Goal: Information Seeking & Learning: Check status

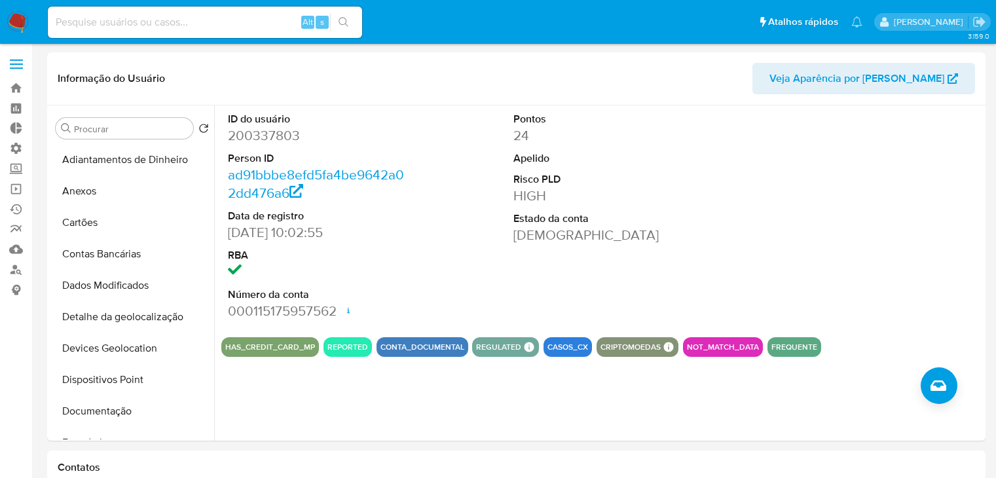
select select "10"
click at [201, 24] on input at bounding box center [205, 22] width 314 height 17
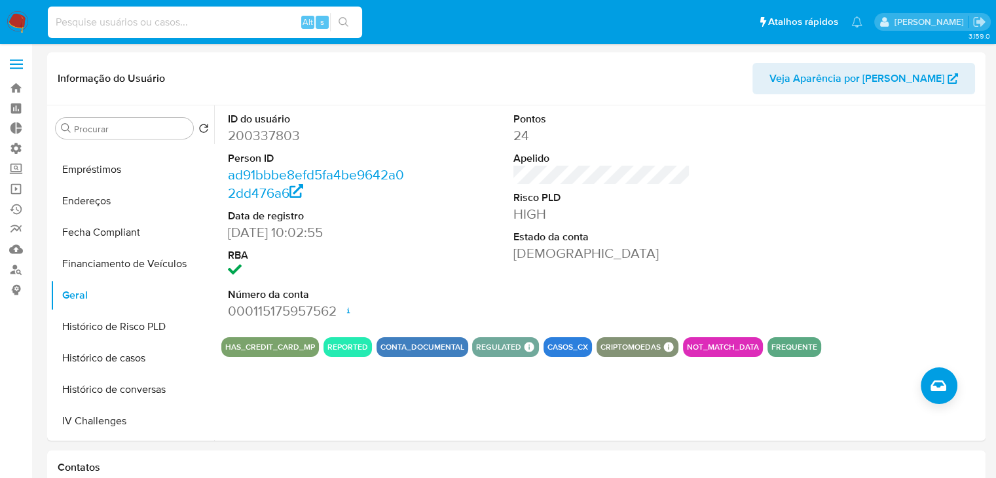
paste input "727352280"
type input "727352280"
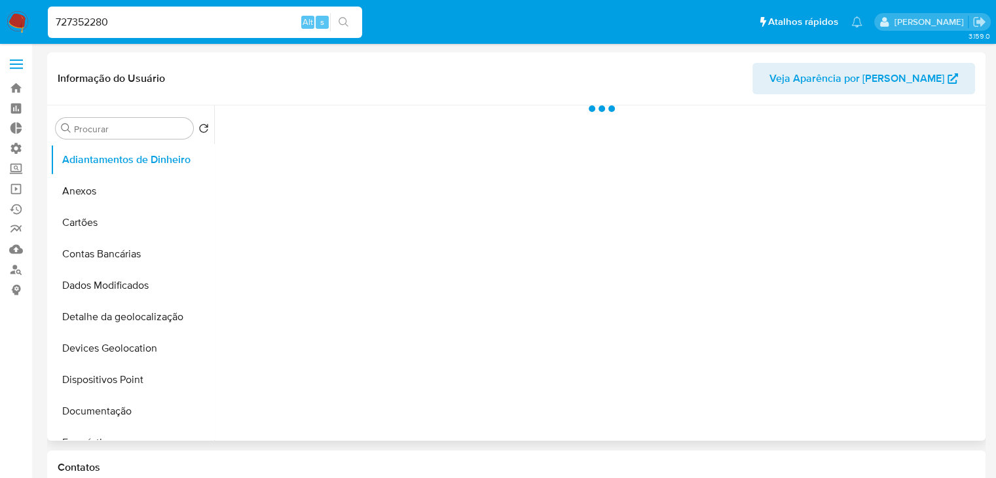
select select "10"
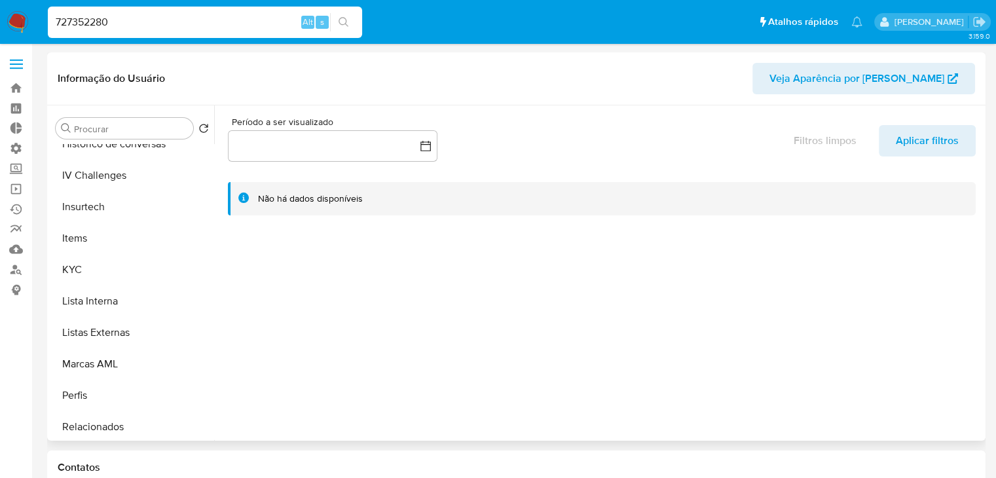
scroll to position [615, 0]
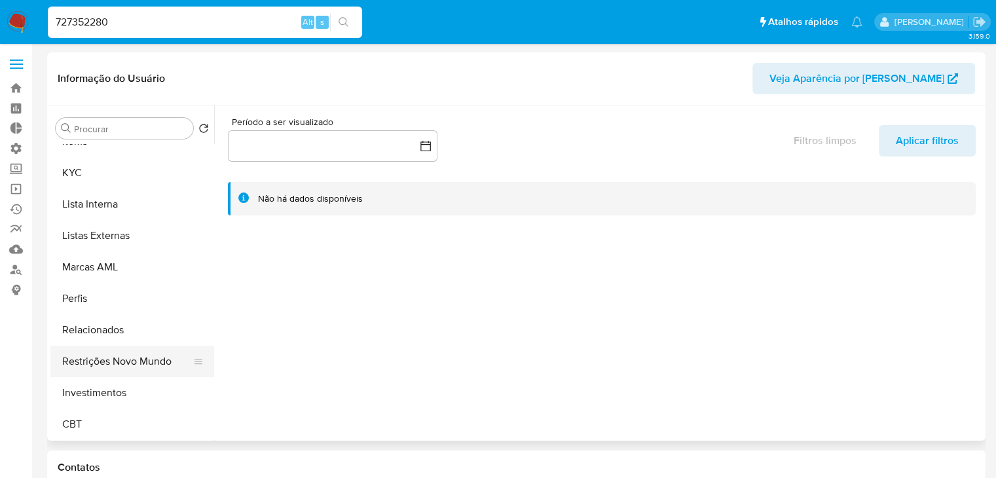
click at [151, 361] on button "Restrições Novo Mundo" at bounding box center [126, 361] width 153 height 31
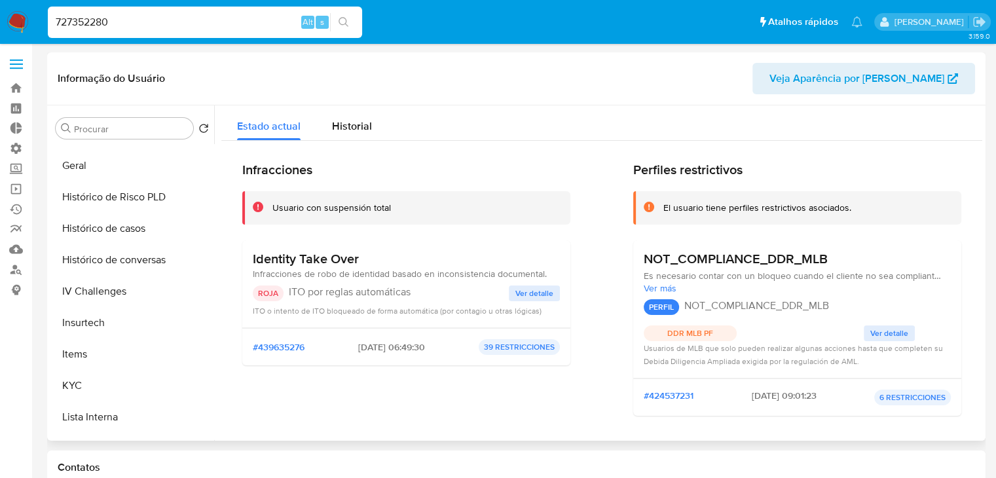
scroll to position [390, 0]
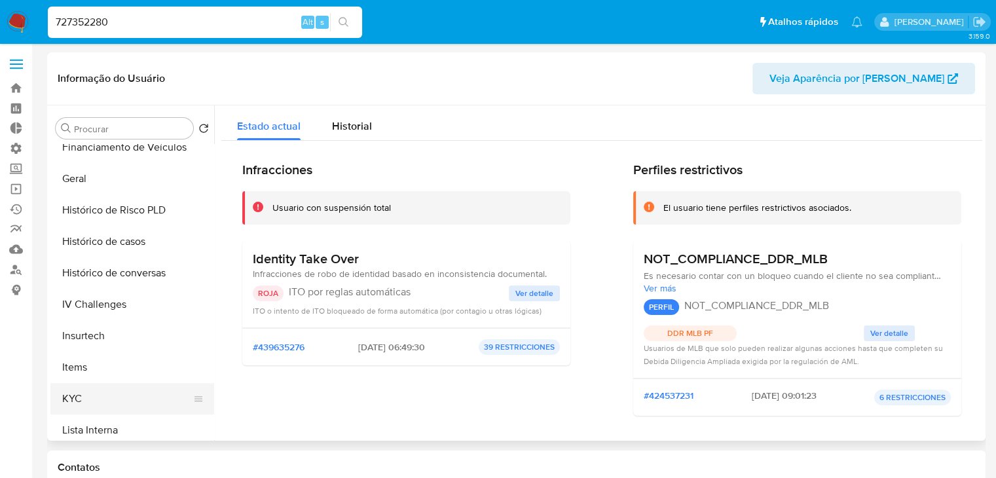
click at [149, 401] on button "KYC" at bounding box center [126, 398] width 153 height 31
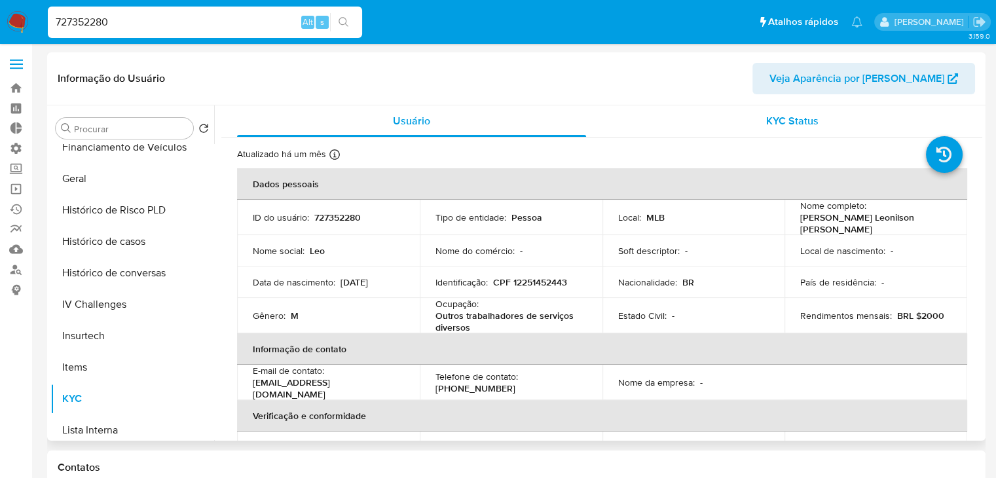
click at [788, 122] on span "KYC Status" at bounding box center [792, 120] width 52 height 15
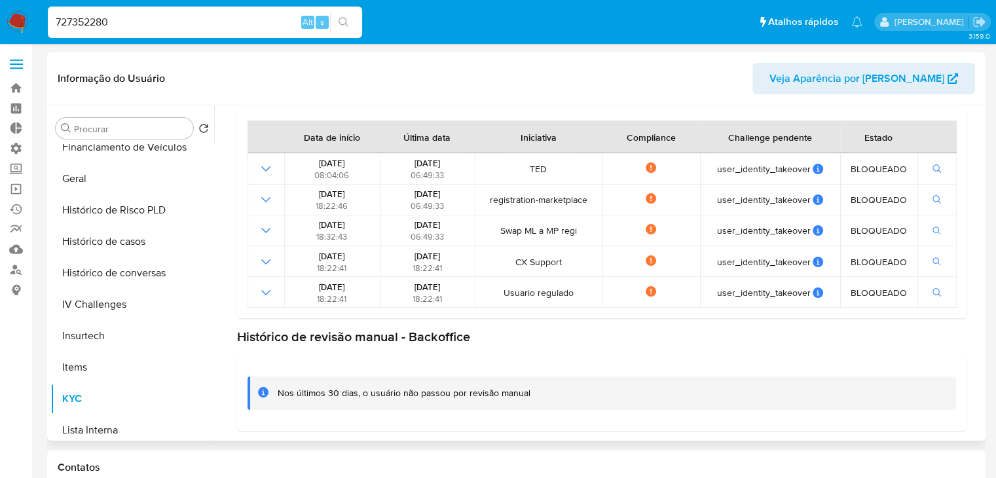
scroll to position [0, 0]
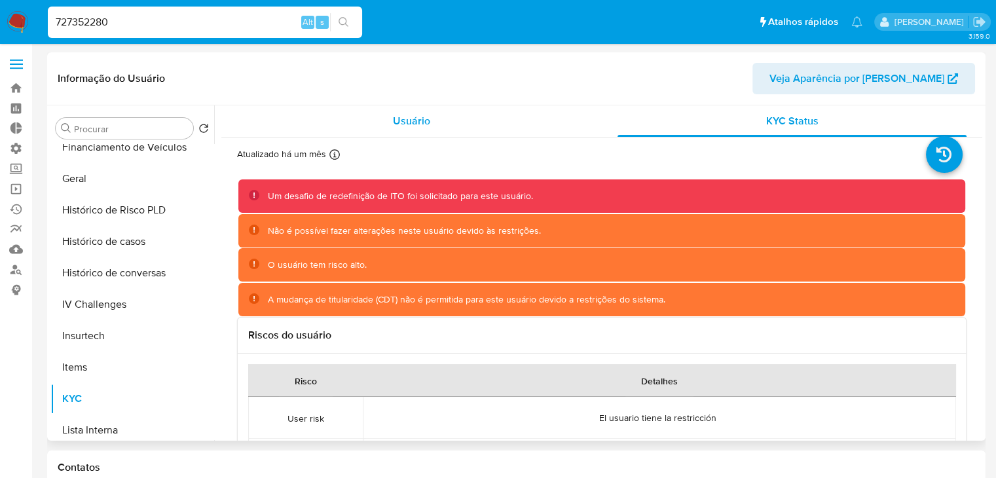
click at [448, 133] on div "Usuário" at bounding box center [411, 120] width 349 height 31
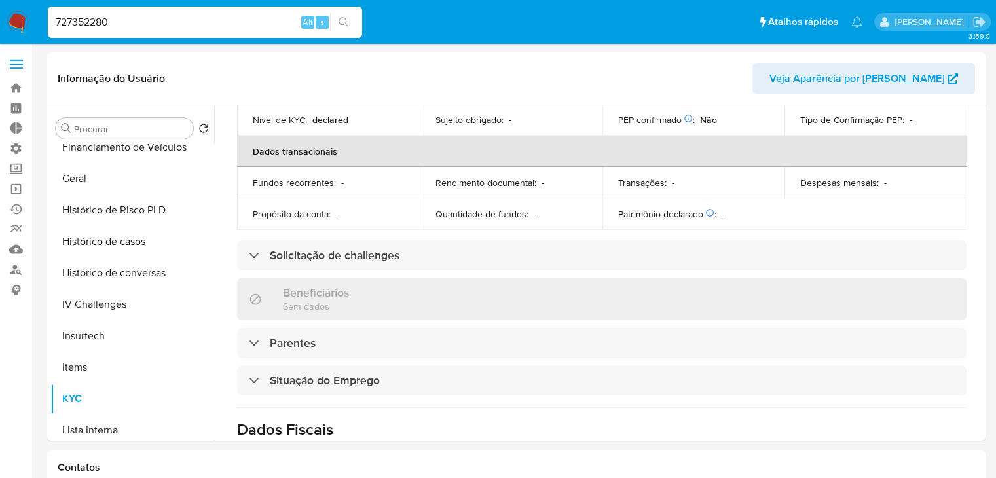
scroll to position [330, 0]
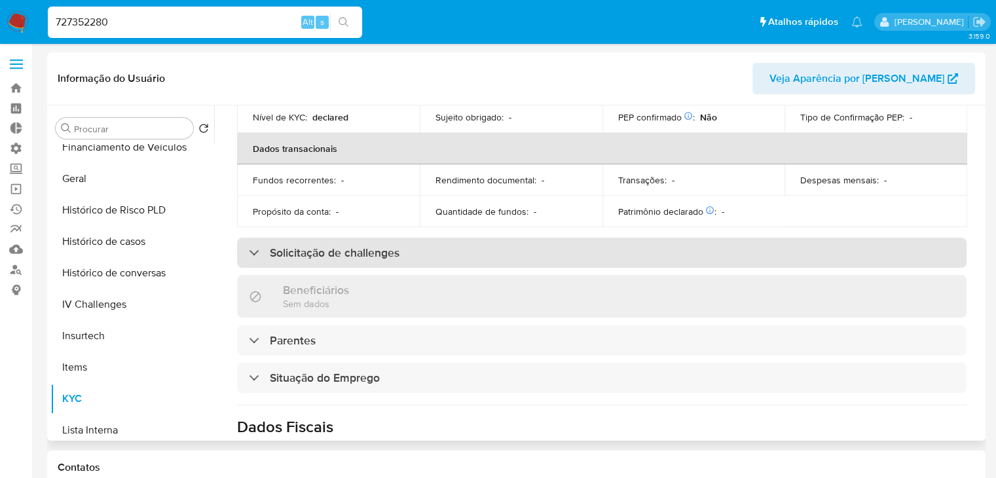
click at [748, 238] on div "Solicitação de challenges" at bounding box center [601, 253] width 729 height 30
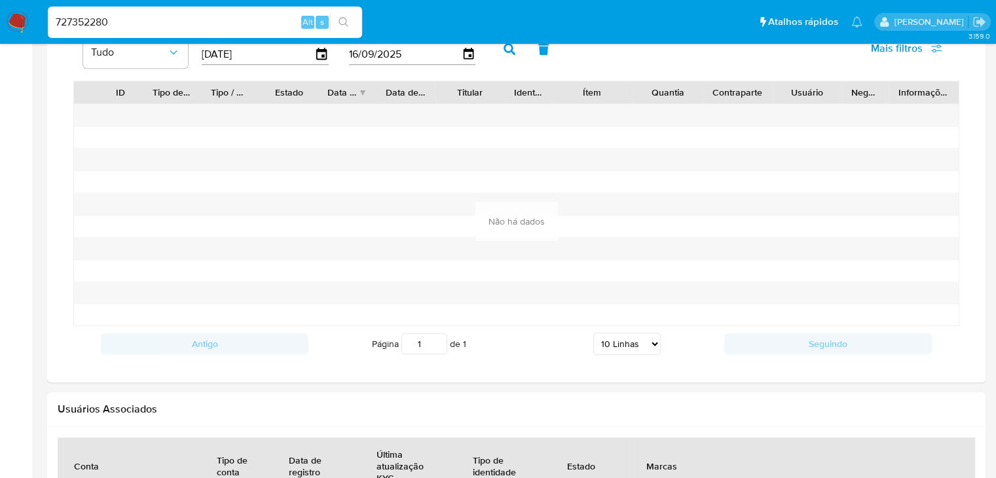
scroll to position [1360, 0]
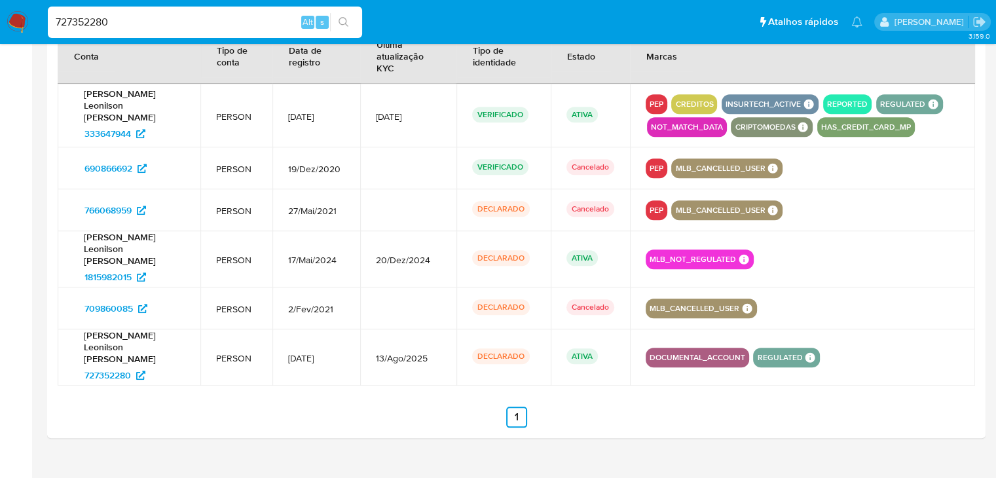
click at [209, 23] on input "727352280" at bounding box center [205, 22] width 314 height 17
paste input "1766813089"
type input "1766813089"
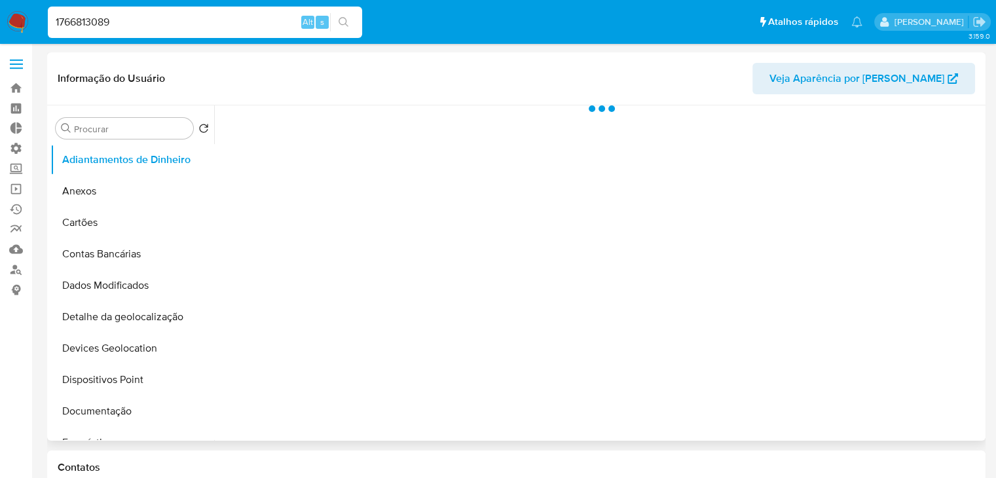
select select "10"
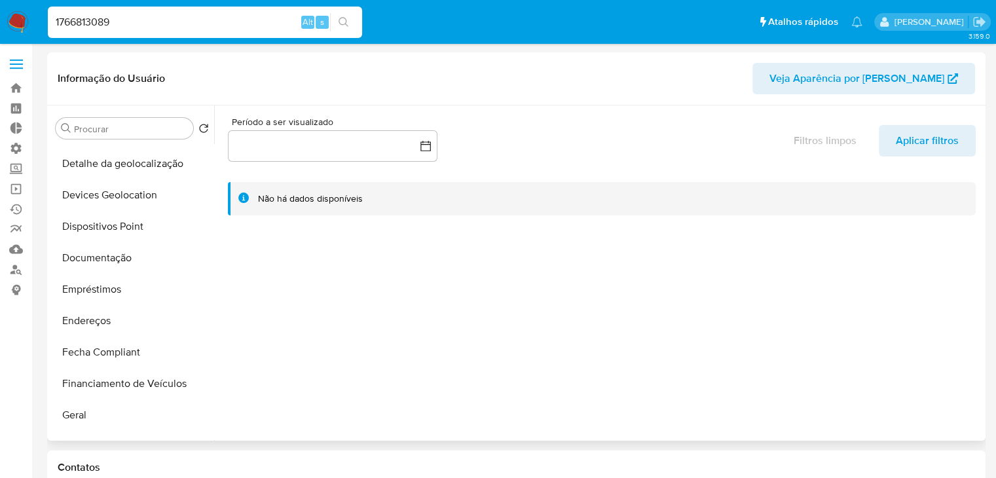
scroll to position [186, 0]
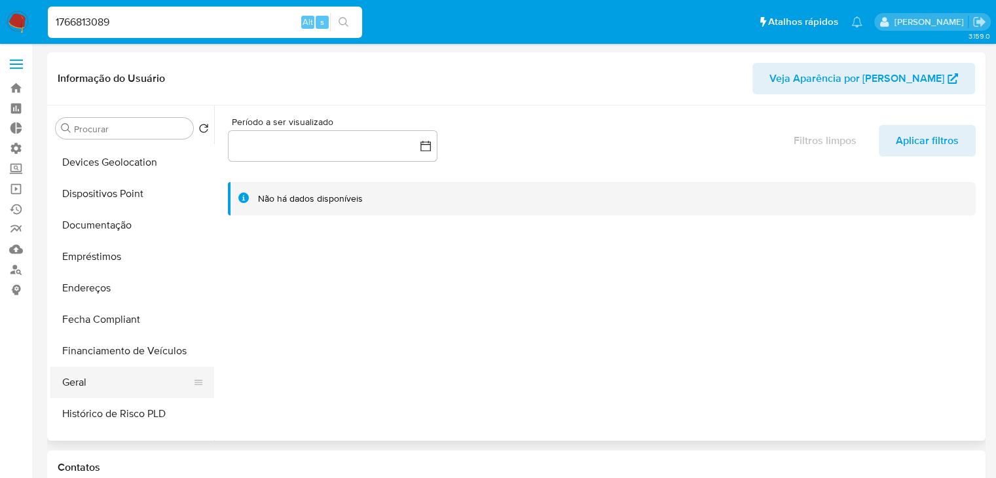
click at [147, 378] on button "Geral" at bounding box center [126, 382] width 153 height 31
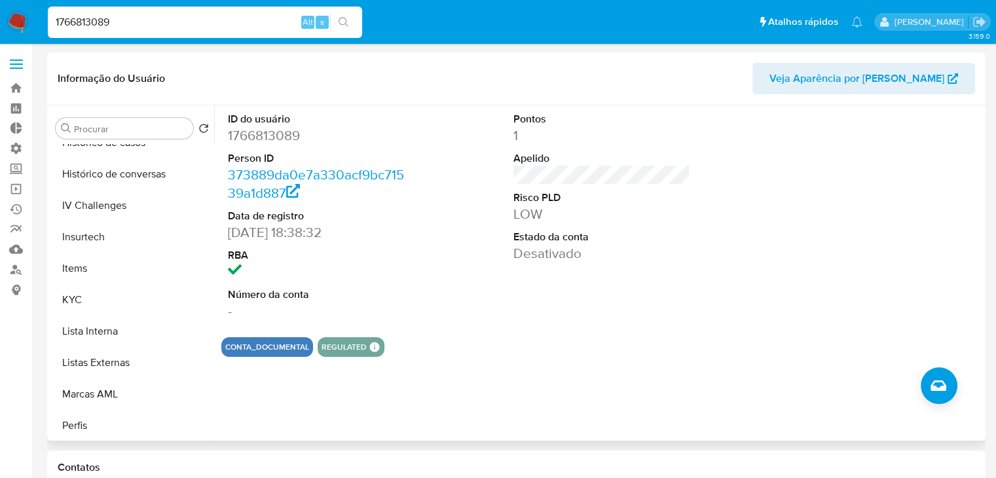
scroll to position [615, 0]
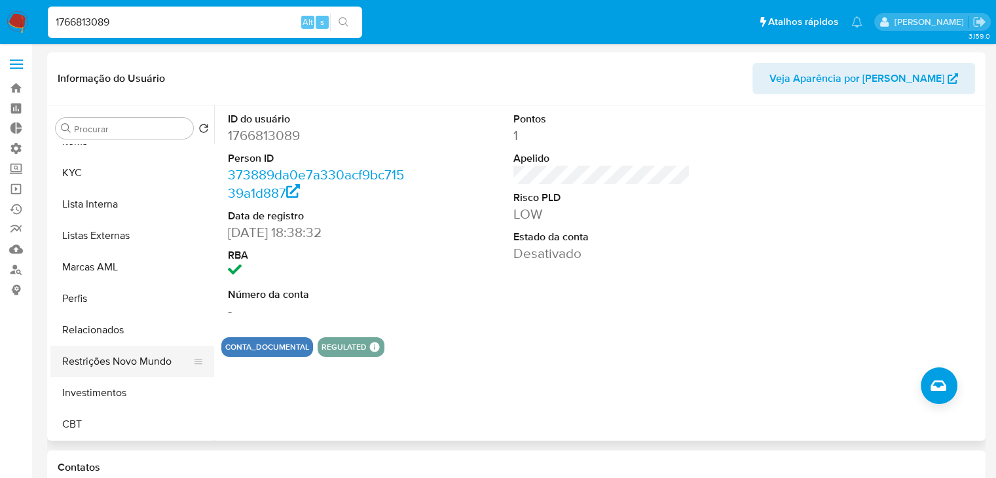
click at [154, 365] on button "Restrições Novo Mundo" at bounding box center [126, 361] width 153 height 31
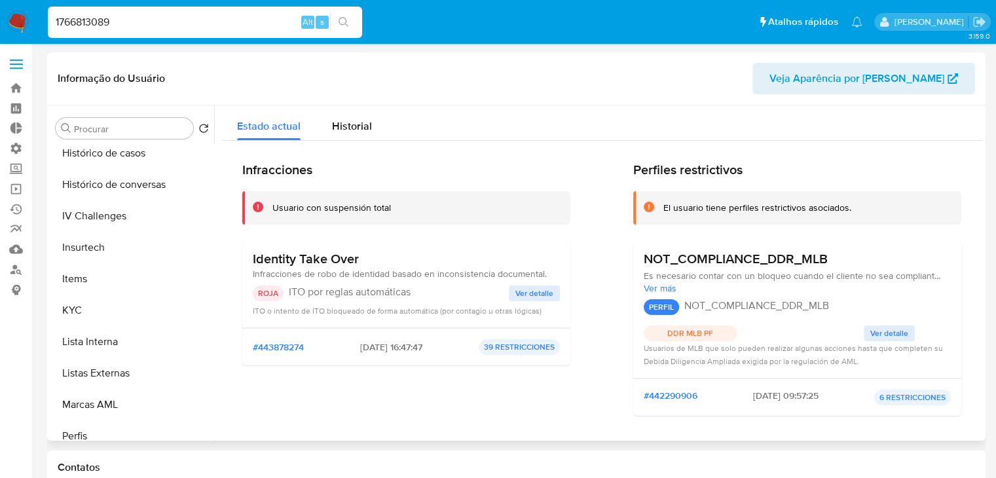
scroll to position [463, 0]
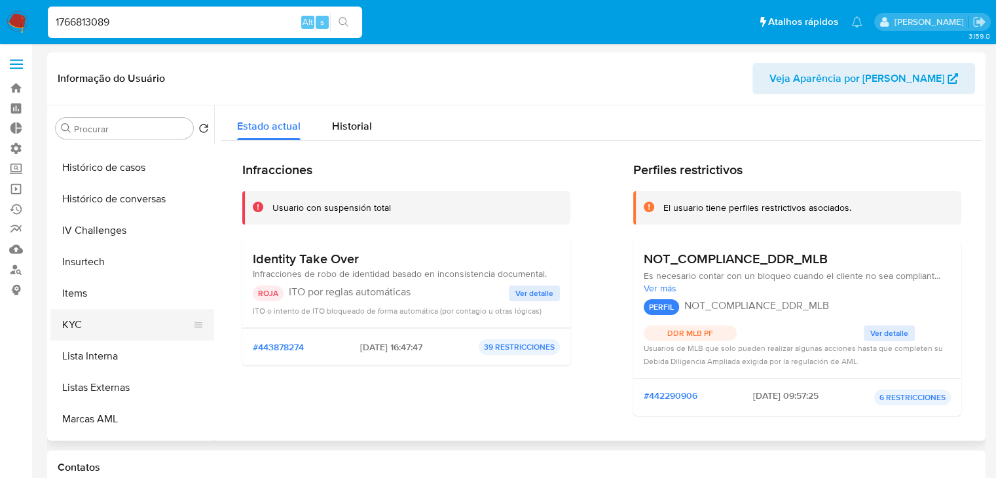
click at [178, 324] on button "KYC" at bounding box center [126, 324] width 153 height 31
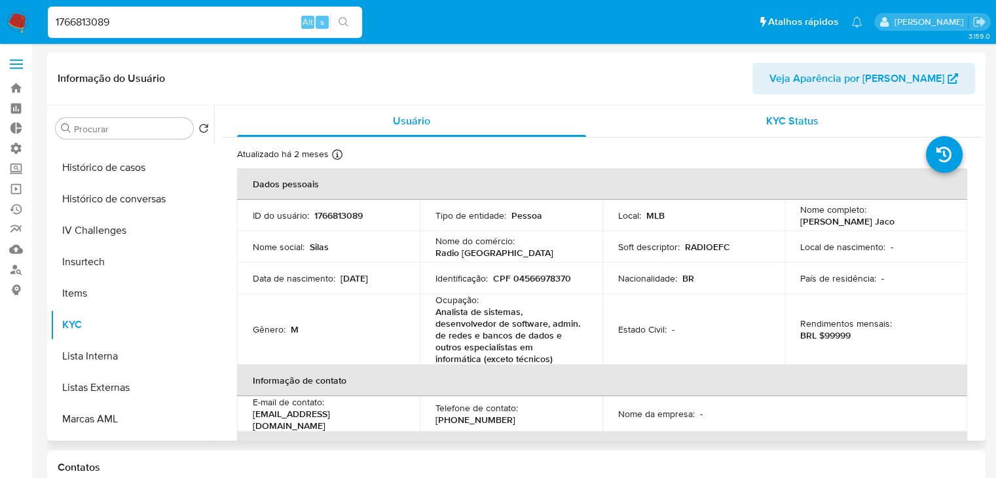
click at [778, 121] on span "KYC Status" at bounding box center [792, 120] width 52 height 15
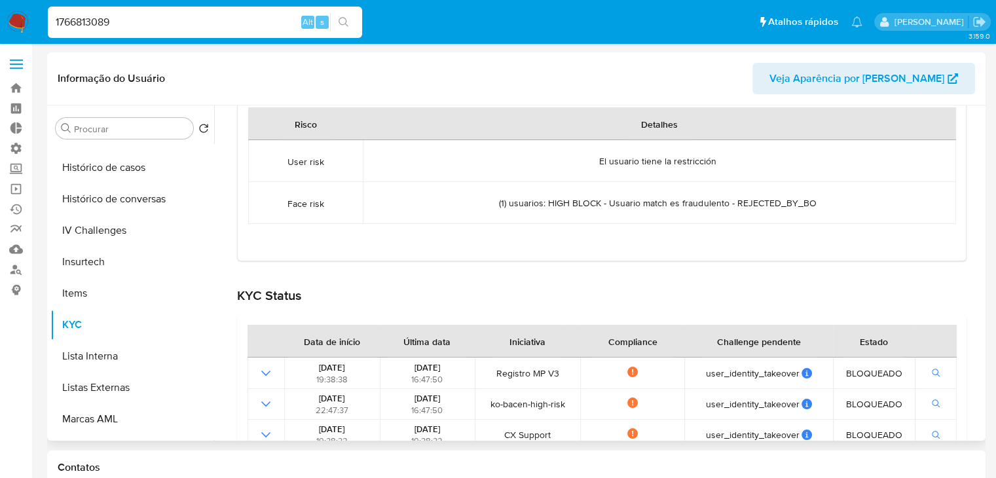
scroll to position [317, 0]
